Goal: Contribute content: Contribute content

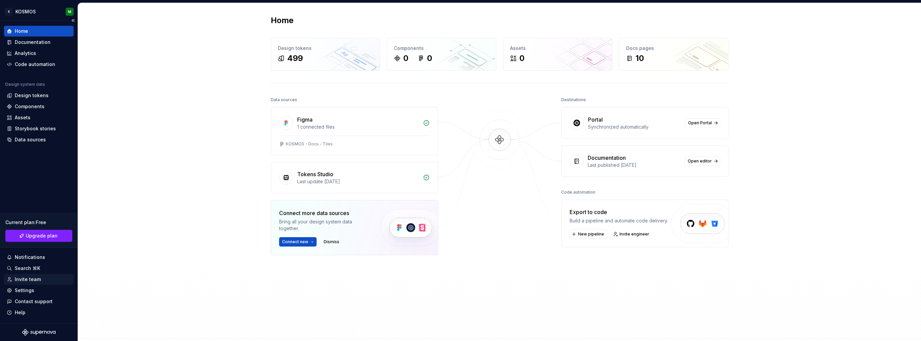
click at [28, 280] on div "Invite team" at bounding box center [28, 279] width 26 height 7
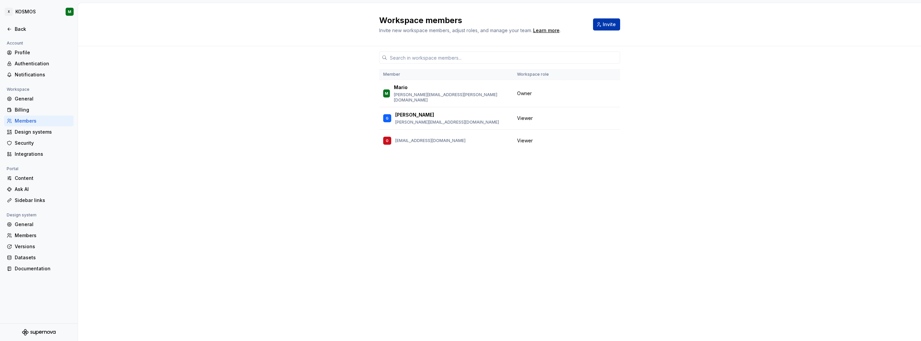
click at [607, 26] on span "Invite" at bounding box center [609, 24] width 13 height 7
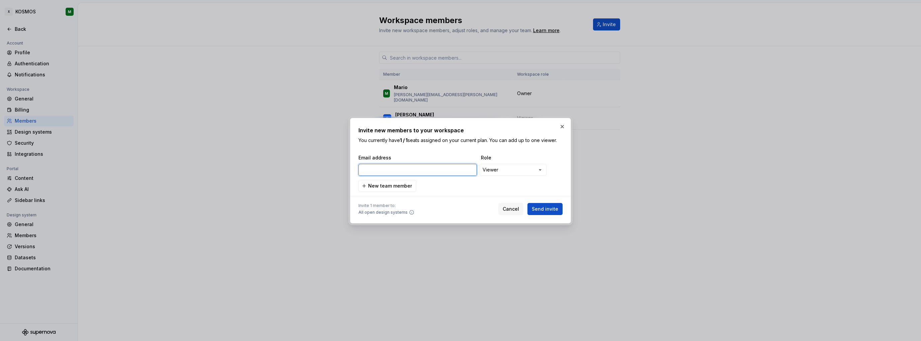
paste input "daniel.winter@xxxl.digital"
type input "daniel.winter@xxxl.digital"
click at [550, 208] on span "Send invite" at bounding box center [545, 208] width 26 height 7
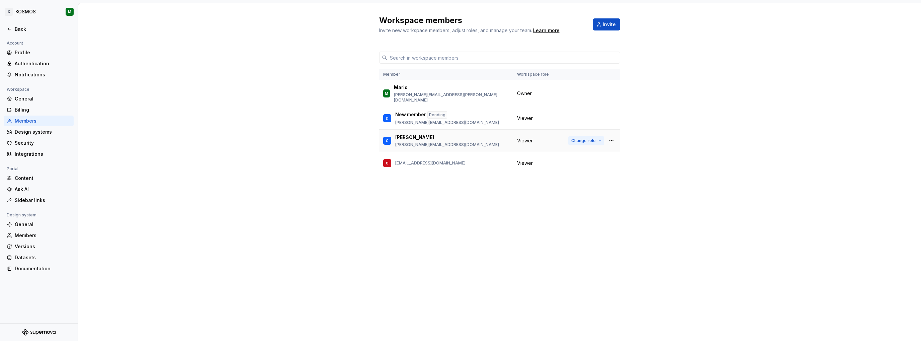
click at [594, 138] on span "Change role" at bounding box center [583, 140] width 24 height 5
click at [681, 200] on div "Member Workspace role M Mario mario.prikasky@xxxl.digital Owner D New member Pe…" at bounding box center [499, 193] width 843 height 294
click at [609, 23] on span "Invite" at bounding box center [609, 24] width 13 height 7
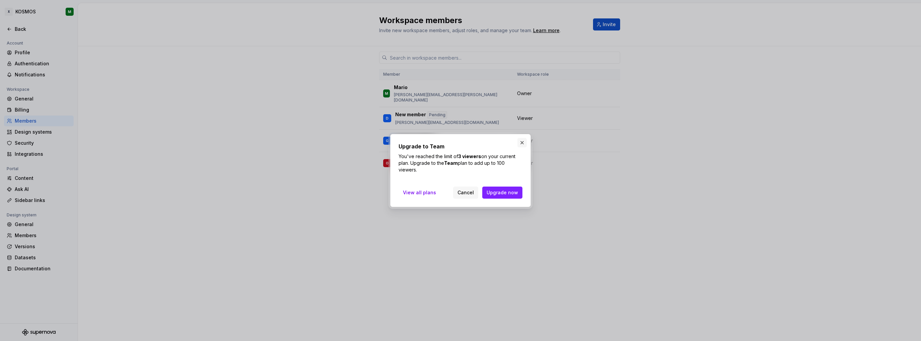
click at [522, 143] on button "button" at bounding box center [521, 142] width 9 height 9
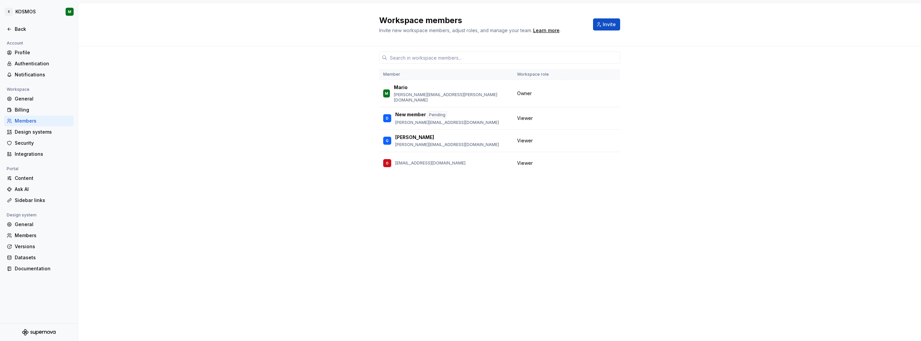
click at [489, 204] on div "Member Workspace role M Mario mario.prikasky@xxxl.digital Owner D New member Pe…" at bounding box center [499, 180] width 241 height 269
click at [612, 113] on button "button" at bounding box center [611, 117] width 9 height 9
click at [613, 113] on button "button" at bounding box center [611, 117] width 9 height 9
click at [661, 113] on div "Member Workspace role M Mario mario.prikasky@xxxl.digital Owner D New member Pe…" at bounding box center [499, 193] width 843 height 294
click at [18, 29] on div "Back" at bounding box center [43, 29] width 56 height 7
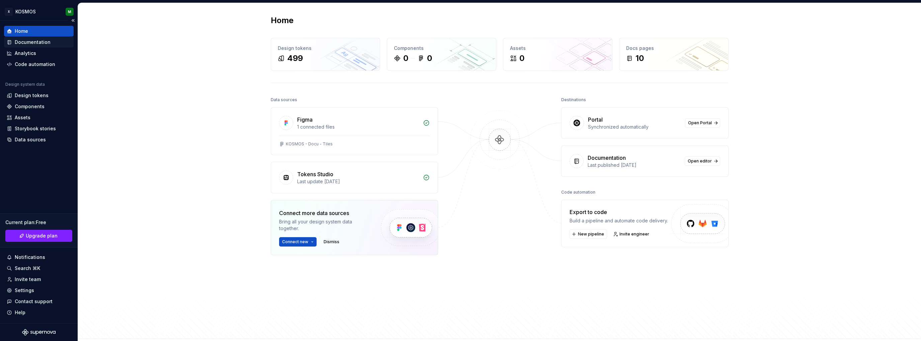
click at [45, 39] on div "Documentation" at bounding box center [33, 42] width 36 height 7
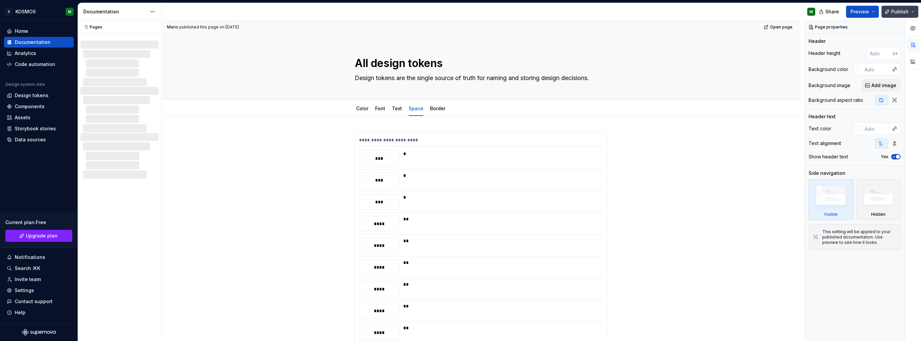
click at [904, 13] on span "Publish" at bounding box center [899, 11] width 17 height 7
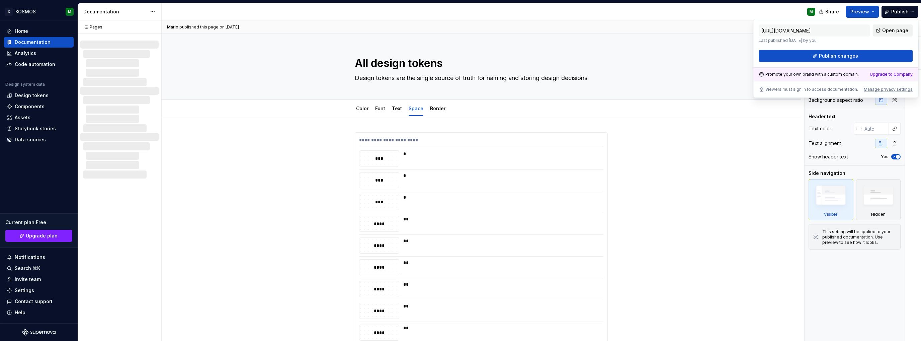
click at [895, 30] on span "Open page" at bounding box center [895, 30] width 26 height 7
drag, startPoint x: 672, startPoint y: 153, endPoint x: 112, endPoint y: 221, distance: 564.6
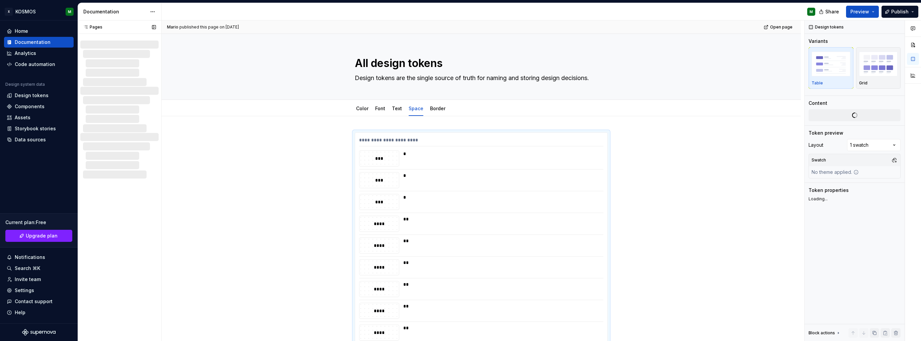
click at [112, 221] on div "Pages Pages No changes yet When a page is edited, it will appear in this sectio…" at bounding box center [120, 180] width 84 height 321
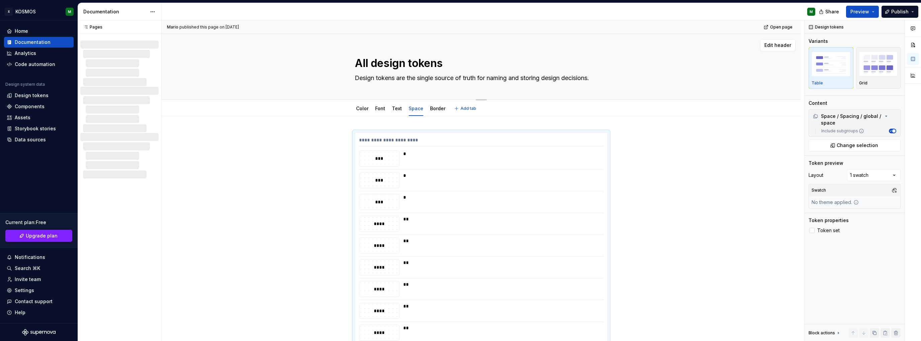
click at [227, 73] on div "All design tokens Design tokens are the single source of truth for naming and s…" at bounding box center [481, 67] width 586 height 66
type textarea "*"
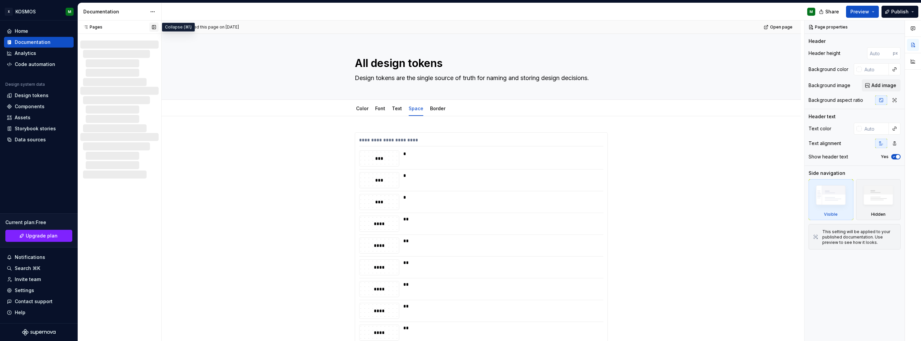
click at [155, 26] on button "button" at bounding box center [153, 26] width 9 height 9
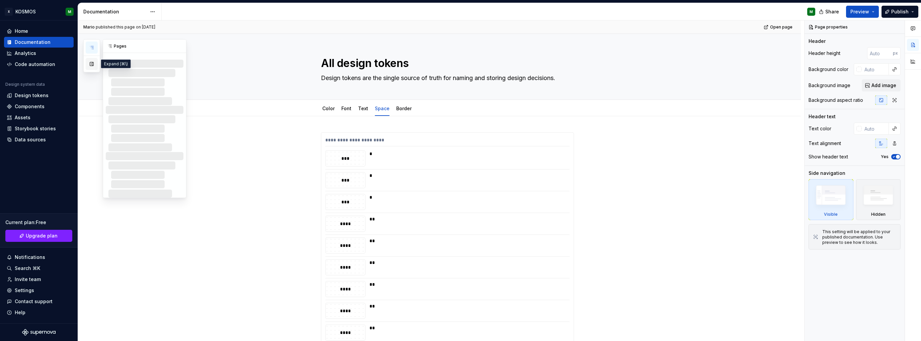
click at [92, 62] on button "button" at bounding box center [92, 64] width 12 height 12
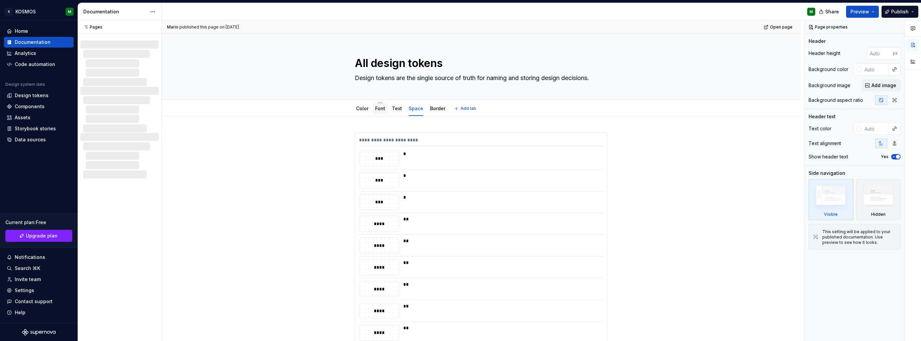
click at [382, 109] on link "Font" at bounding box center [380, 108] width 10 height 6
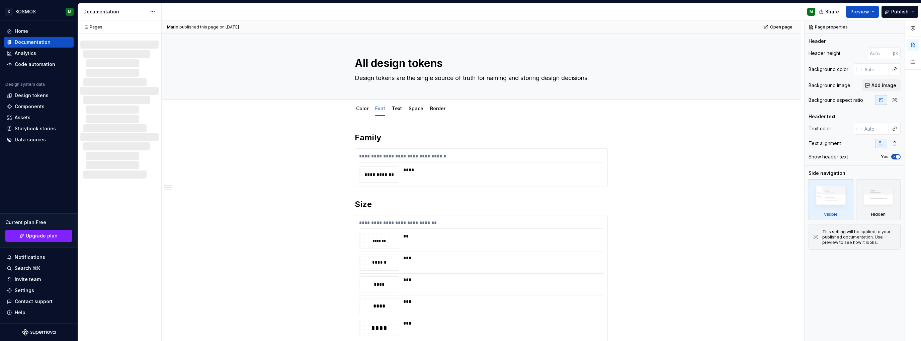
type textarea "*"
